Goal: Information Seeking & Learning: Learn about a topic

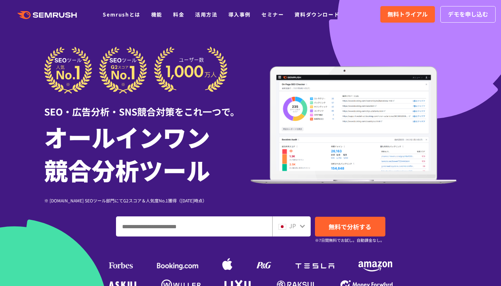
click at [209, 229] on input "ドメイン、キーワードまたはURLを入力してください" at bounding box center [193, 226] width 155 height 19
type input "**********"
click at [306, 229] on div "JP" at bounding box center [291, 226] width 38 height 20
click at [296, 224] on div "JP" at bounding box center [289, 225] width 23 height 9
click at [304, 225] on icon at bounding box center [302, 226] width 5 height 3
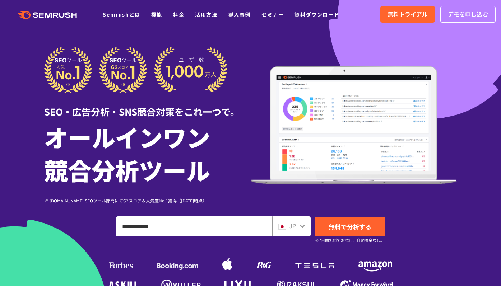
click at [301, 226] on icon at bounding box center [302, 226] width 6 height 6
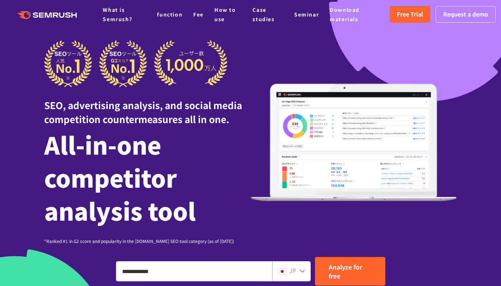
scroll to position [90, 0]
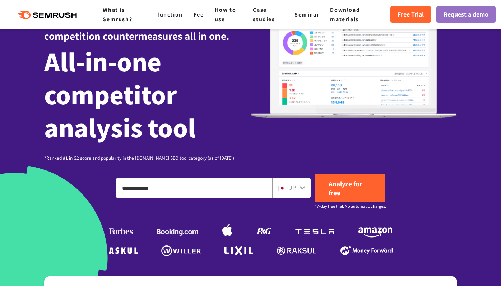
click at [290, 186] on font "JP" at bounding box center [292, 187] width 7 height 9
click at [298, 186] on div "JP" at bounding box center [289, 187] width 23 height 9
click at [302, 186] on icon at bounding box center [302, 188] width 6 height 6
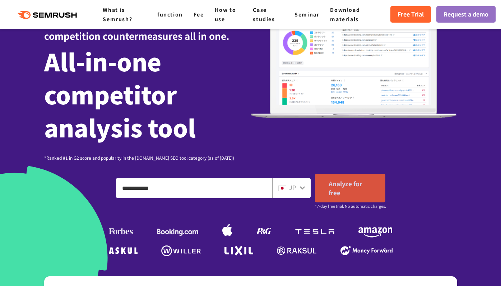
click at [375, 191] on link "Analyze for free" at bounding box center [350, 188] width 70 height 29
